Goal: Task Accomplishment & Management: Manage account settings

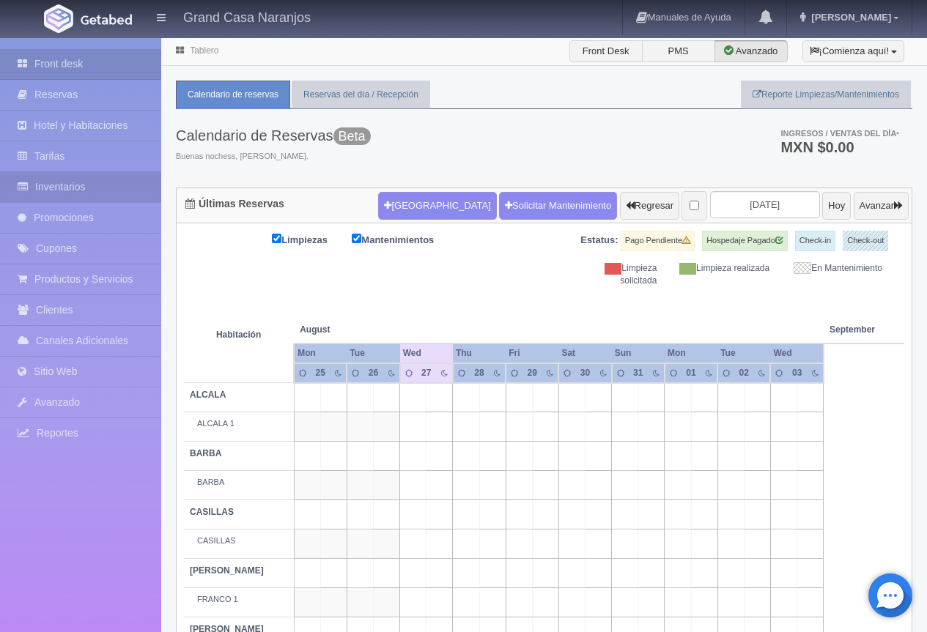
click at [91, 189] on link "Inventarios" at bounding box center [80, 187] width 161 height 30
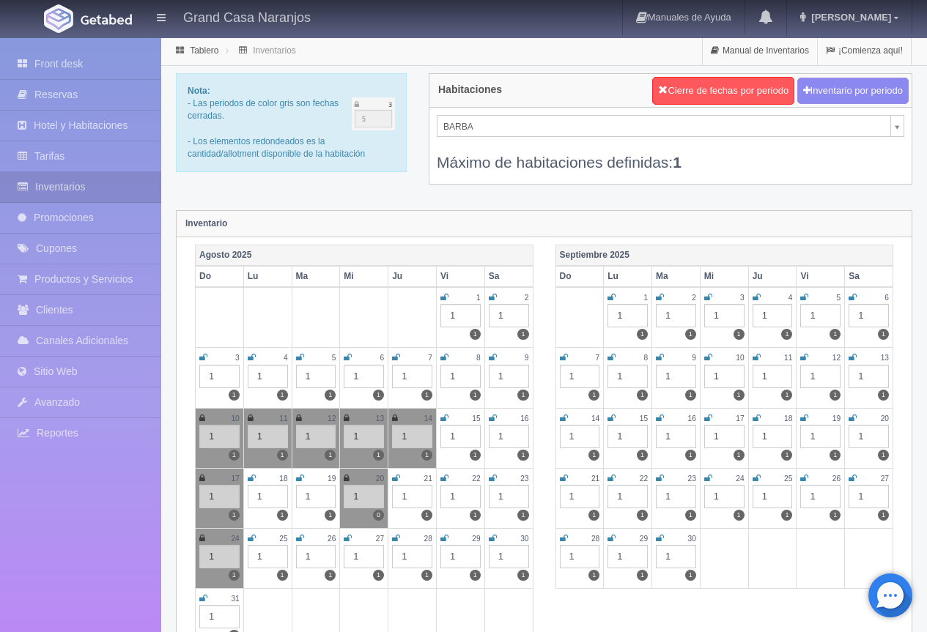
scroll to position [73, 0]
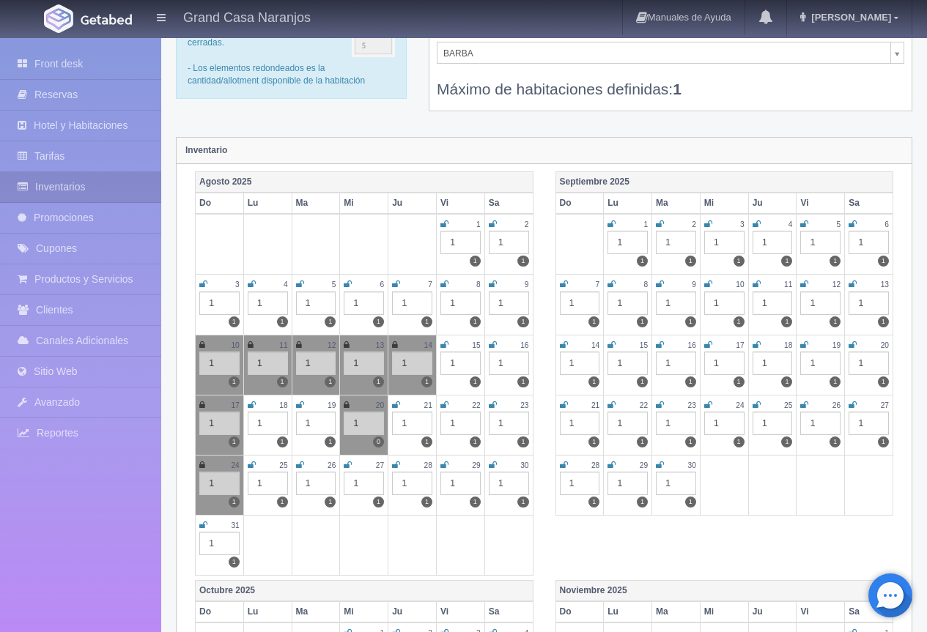
click at [351, 466] on icon at bounding box center [348, 465] width 8 height 9
click at [706, 100] on div "BARBA BARBA NAVARRO GONZÁLEZ MARTÍN PADILLA CASILLAS FRANCO GUTIÉRREZ ALCALA Má…" at bounding box center [670, 72] width 482 height 76
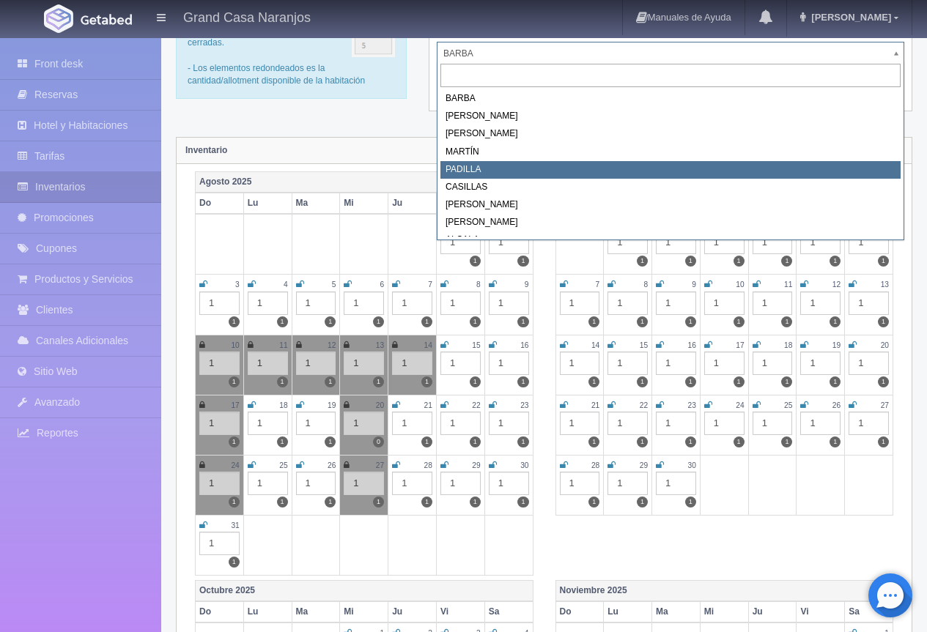
scroll to position [0, 0]
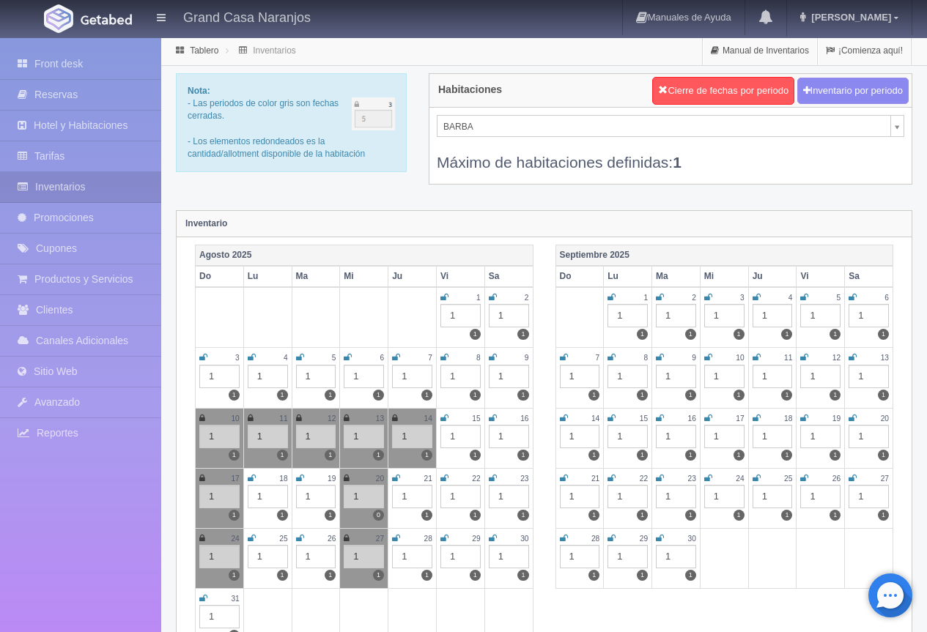
click at [447, 539] on icon at bounding box center [444, 538] width 8 height 9
click at [755, 296] on icon at bounding box center [756, 297] width 8 height 9
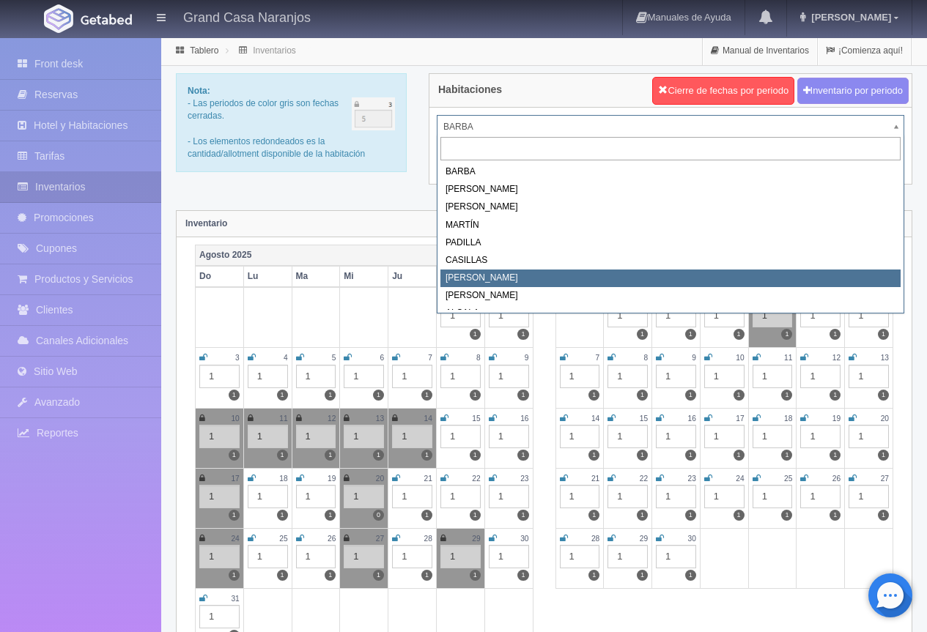
select select "2066"
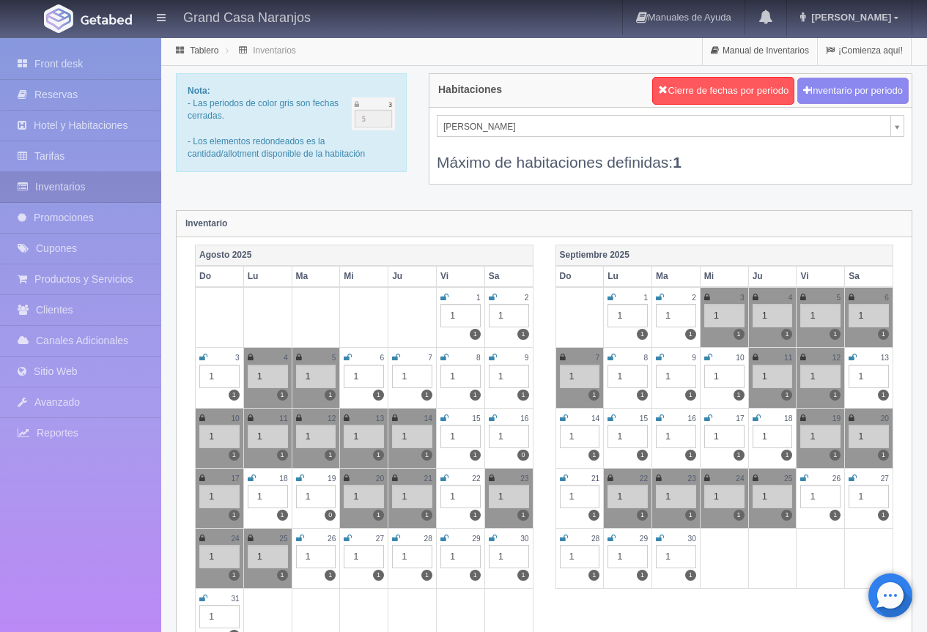
click at [347, 537] on icon at bounding box center [348, 538] width 8 height 9
